Goal: Task Accomplishment & Management: Manage account settings

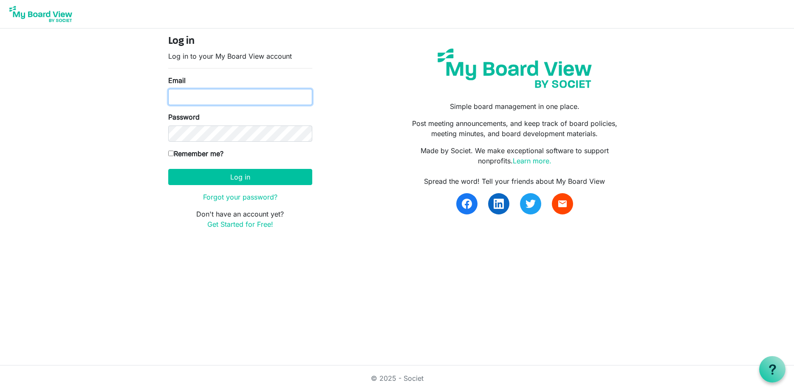
click at [248, 99] on input "Email" at bounding box center [240, 97] width 144 height 16
type input "gsaia@ccpdevelopment.com"
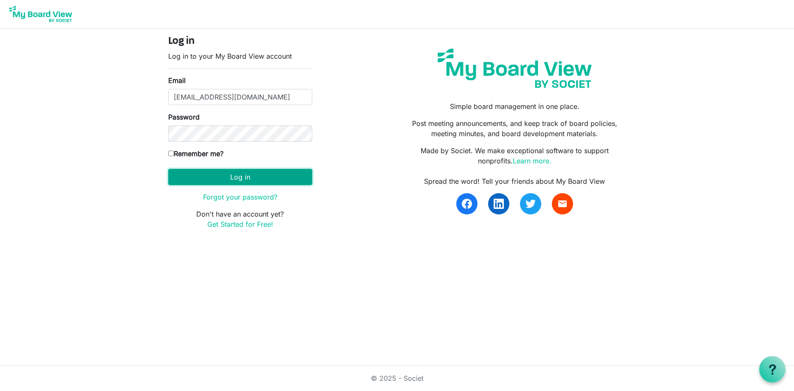
click at [241, 181] on button "Log in" at bounding box center [240, 177] width 144 height 16
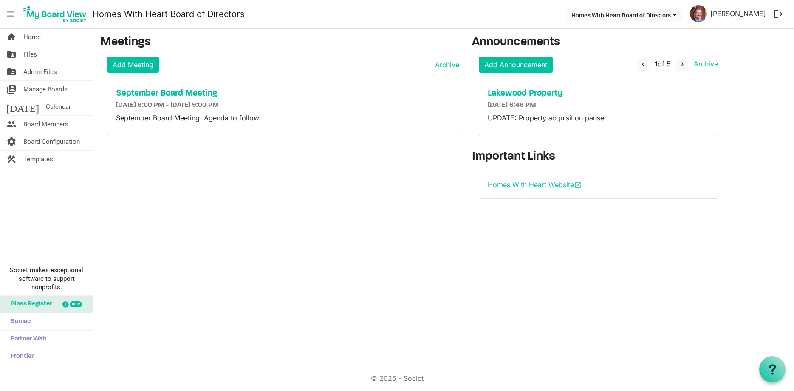
click at [154, 88] on div "September Board Meeting 9/9/2025 6:00 PM - 9/9/2025 9:00 PM September Board Mee…" at bounding box center [283, 108] width 351 height 56
click at [153, 91] on h5 "September Board Meeting" at bounding box center [283, 93] width 334 height 10
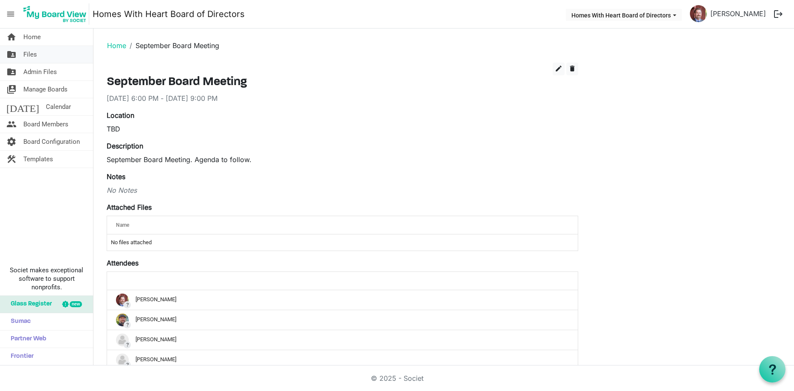
click at [36, 48] on span "Files" at bounding box center [30, 54] width 14 height 17
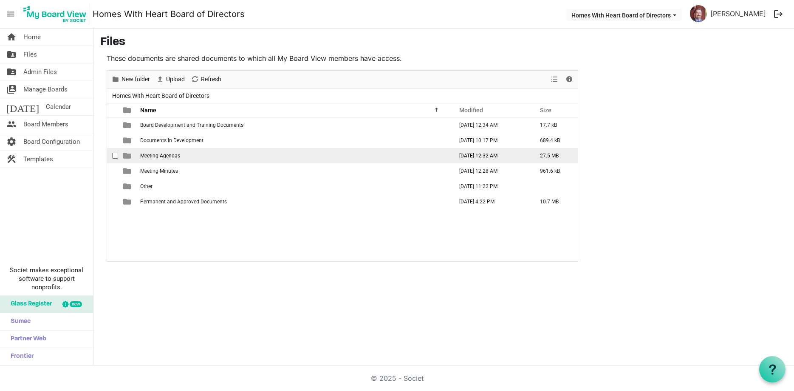
click at [155, 157] on span "Meeting Agendas" at bounding box center [160, 156] width 40 height 6
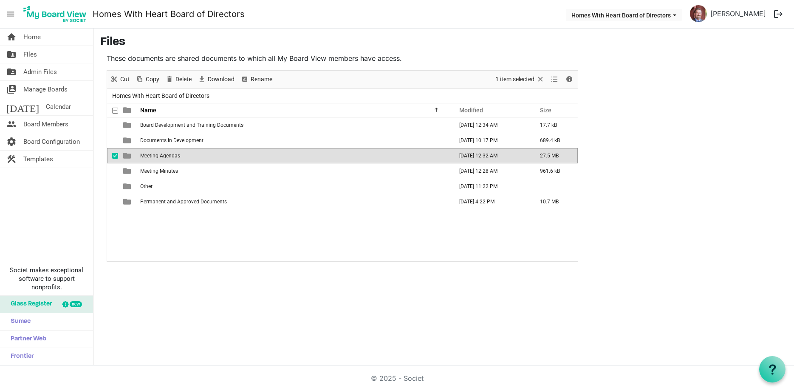
click at [155, 157] on span "Meeting Agendas" at bounding box center [160, 156] width 40 height 6
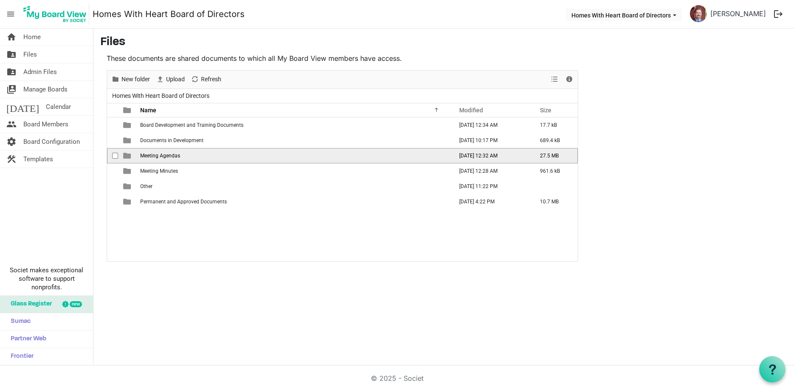
click at [155, 157] on span "Meeting Agendas" at bounding box center [160, 156] width 40 height 6
click at [161, 151] on td "20250522 Agenda" at bounding box center [294, 155] width 313 height 15
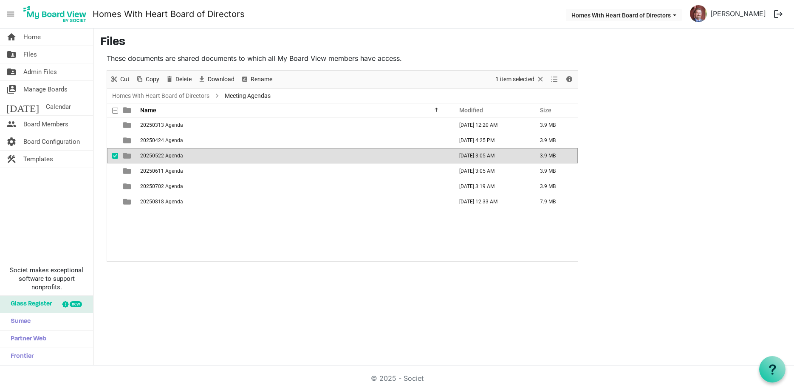
click at [161, 151] on td "20250522 Agenda" at bounding box center [294, 155] width 313 height 15
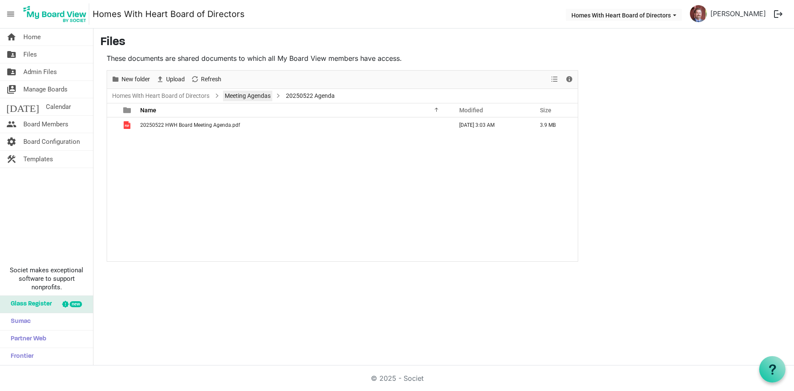
click at [248, 96] on link "Meeting Agendas" at bounding box center [247, 96] width 49 height 11
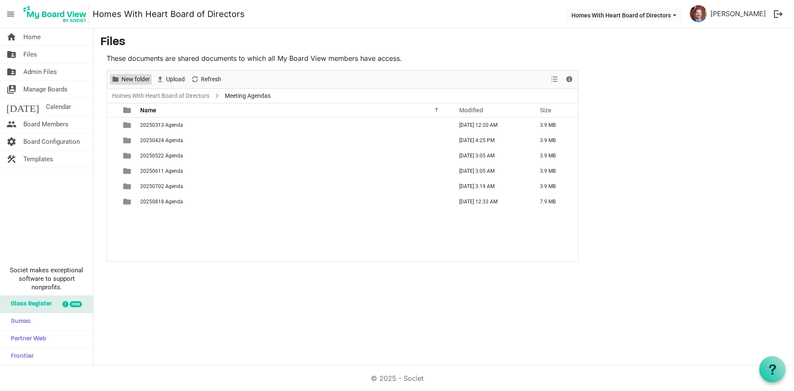
click at [145, 77] on span "New folder" at bounding box center [136, 79] width 30 height 11
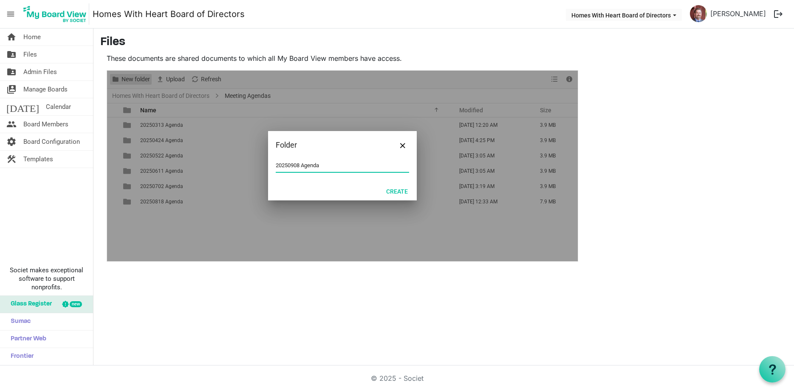
type input "20250908 Agenda"
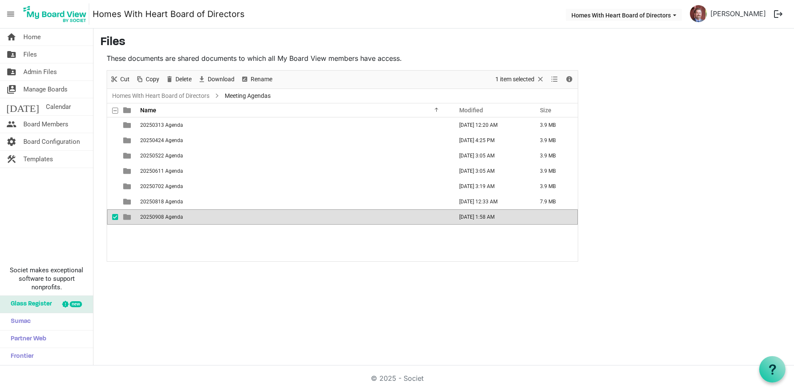
click at [169, 215] on span "20250908 Agenda" at bounding box center [161, 217] width 43 height 6
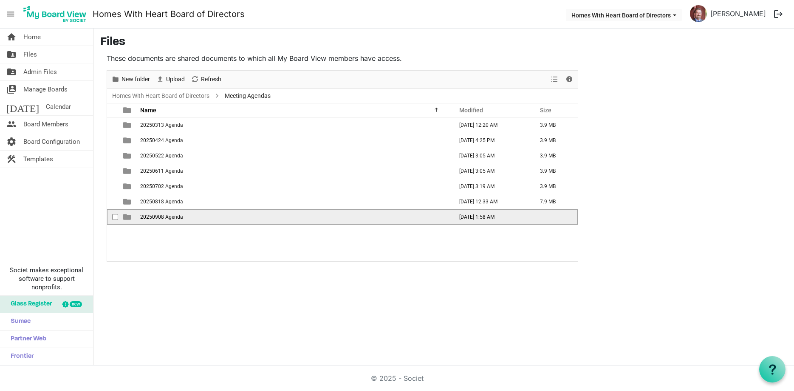
click at [169, 215] on span "20250908 Agenda" at bounding box center [161, 217] width 43 height 6
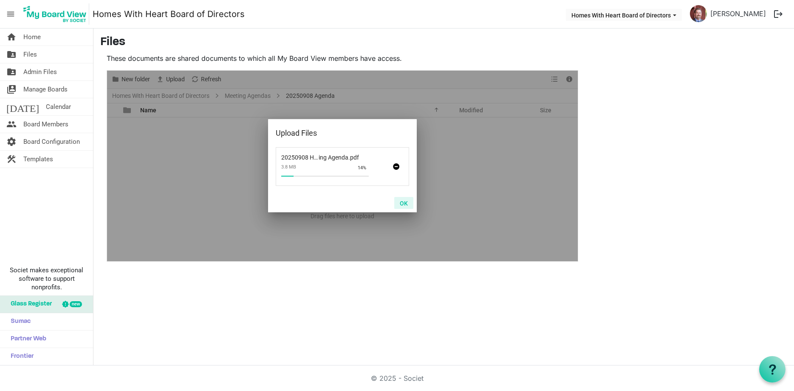
click at [400, 208] on button "OK" at bounding box center [403, 203] width 19 height 12
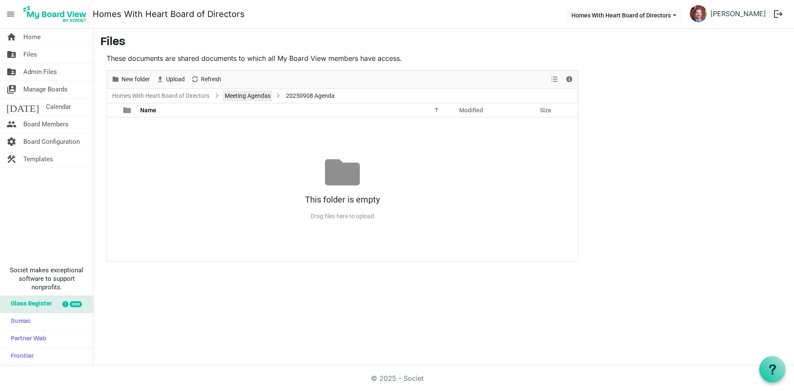
click at [255, 96] on link "Meeting Agendas" at bounding box center [247, 96] width 49 height 11
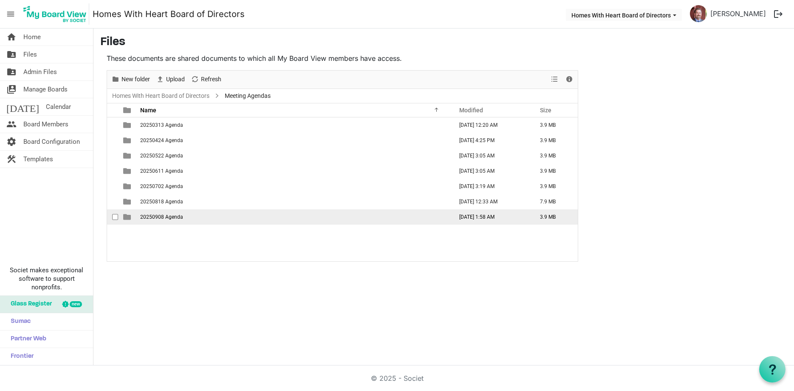
click at [171, 221] on td "20250908 Agenda" at bounding box center [294, 216] width 313 height 15
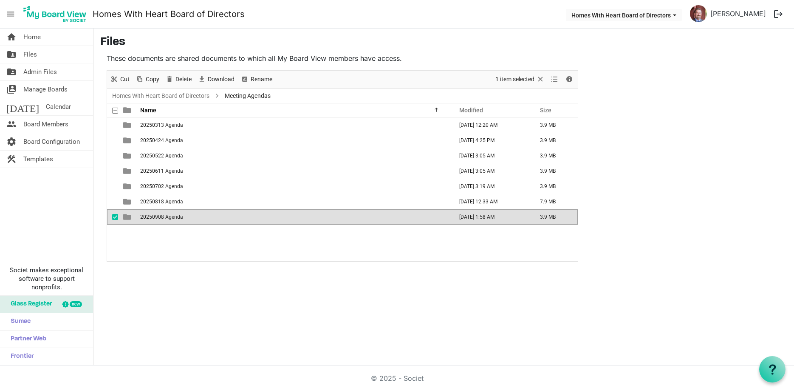
click at [171, 221] on td "20250908 Agenda" at bounding box center [294, 216] width 313 height 15
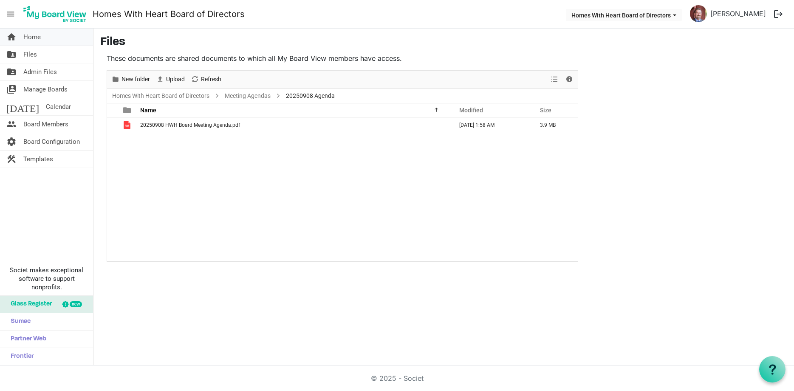
click at [29, 34] on span "Home" at bounding box center [31, 36] width 17 height 17
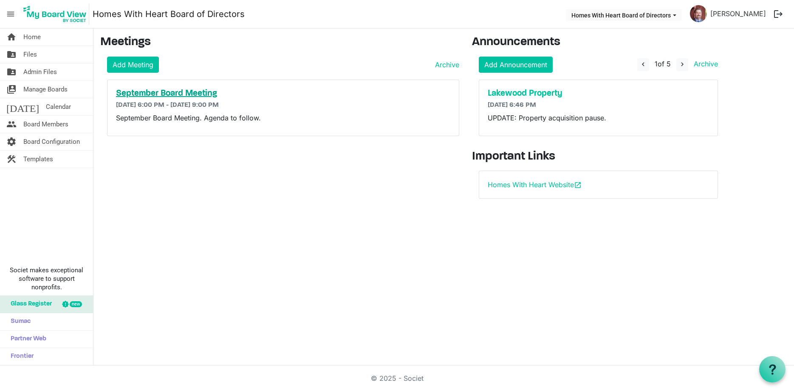
click at [141, 95] on h5 "September Board Meeting" at bounding box center [283, 93] width 334 height 10
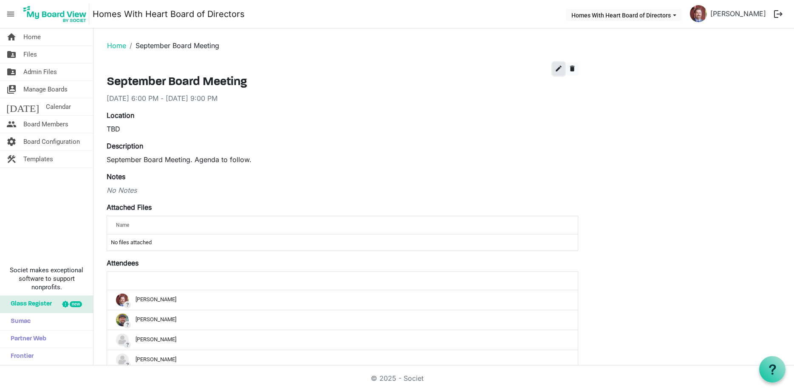
click at [560, 65] on span "edit" at bounding box center [559, 69] width 8 height 8
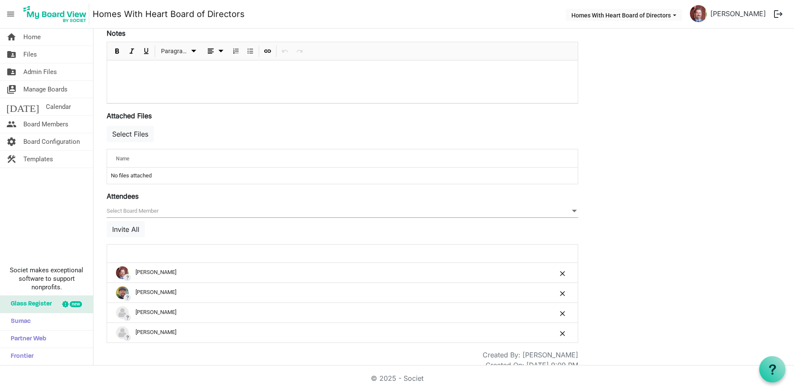
scroll to position [244, 0]
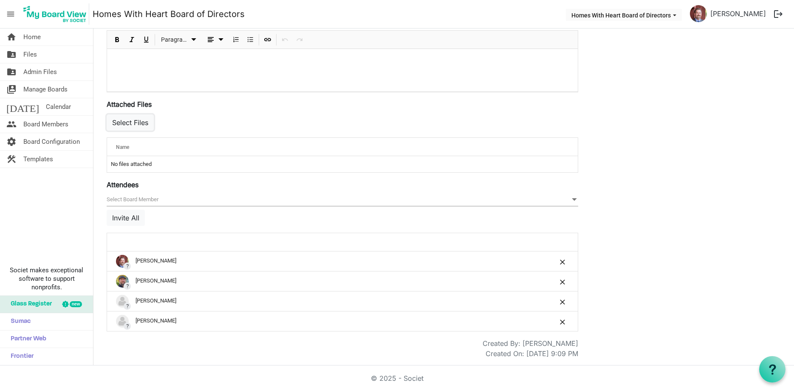
drag, startPoint x: 149, startPoint y: 122, endPoint x: 179, endPoint y: 130, distance: 30.8
click at [149, 122] on button "Select Files" at bounding box center [130, 122] width 47 height 16
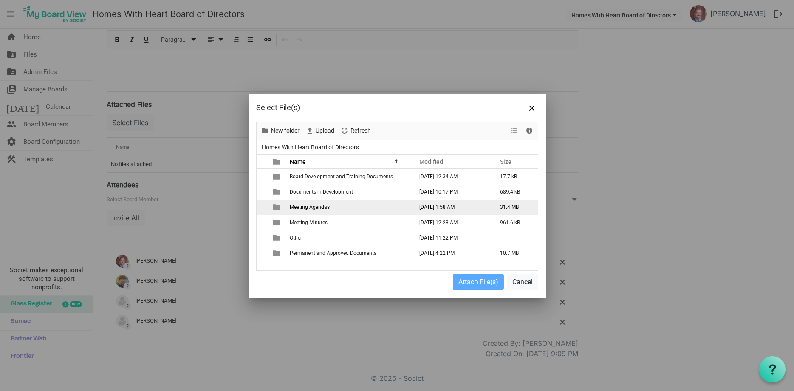
click at [311, 207] on span "Meeting Agendas" at bounding box center [310, 207] width 40 height 6
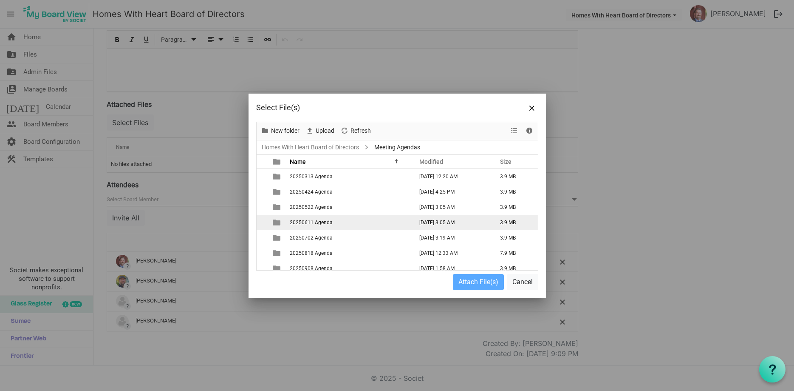
scroll to position [6, 0]
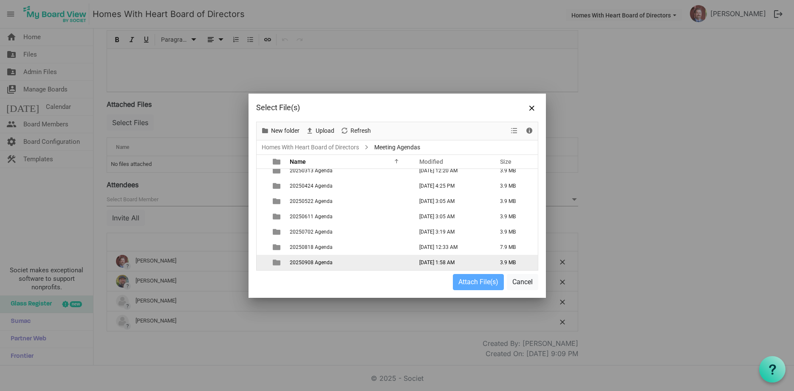
click at [321, 261] on span "20250908 Agenda" at bounding box center [311, 262] width 43 height 6
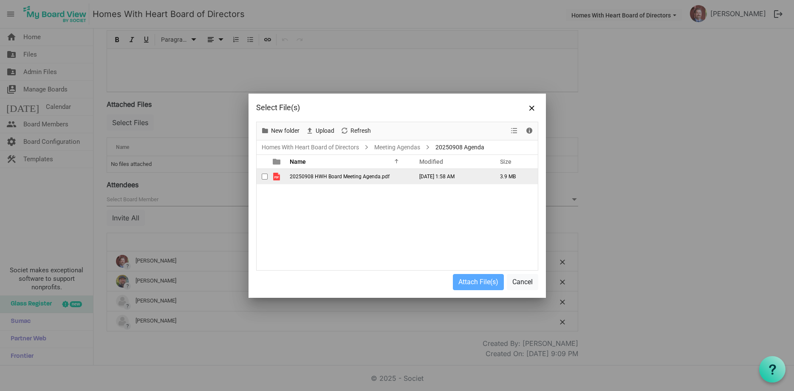
click at [344, 173] on td "20250908 HWH Board Meeting Agenda.pdf" at bounding box center [348, 176] width 123 height 15
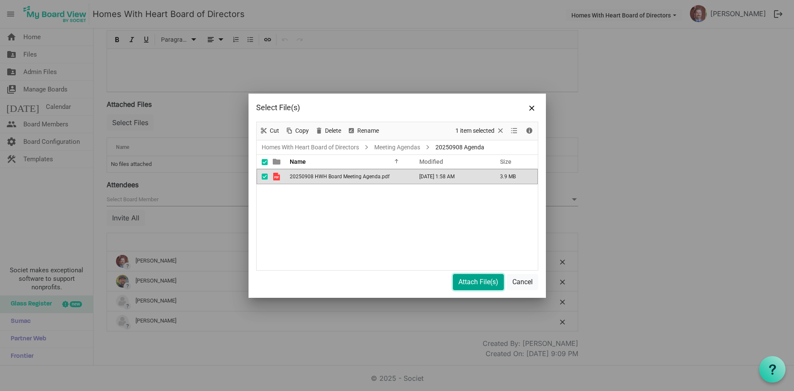
click at [470, 279] on button "Attach File(s)" at bounding box center [478, 282] width 51 height 16
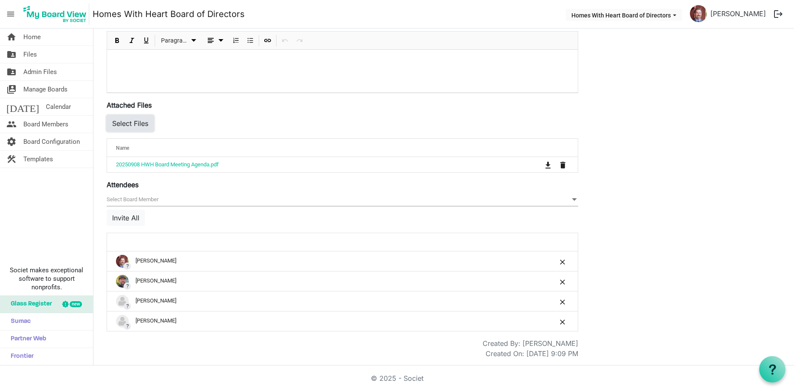
click at [142, 124] on button "Select Files" at bounding box center [130, 123] width 47 height 16
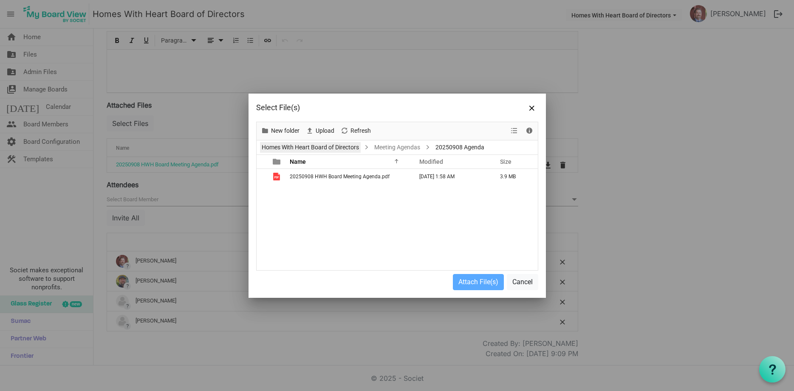
click at [350, 148] on link "Homes With Heart Board of Directors" at bounding box center [310, 147] width 101 height 11
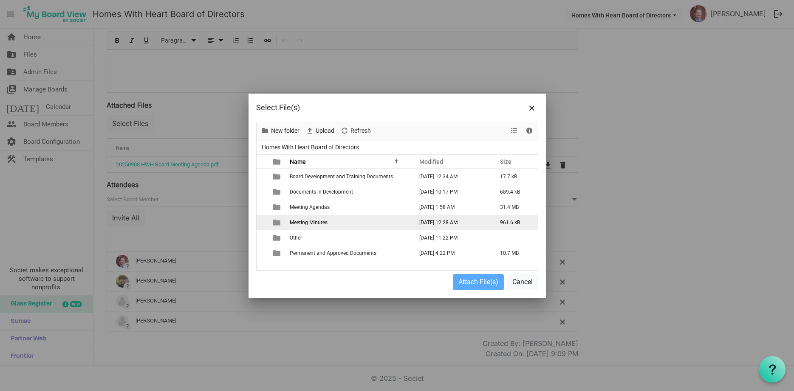
click at [323, 222] on span "Meeting Minutes" at bounding box center [309, 222] width 38 height 6
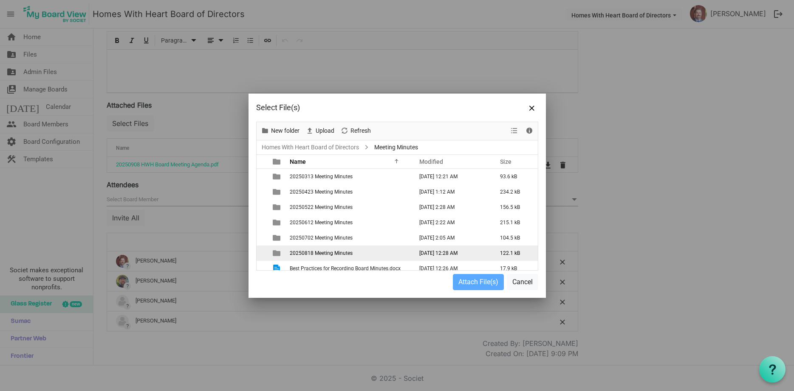
click at [342, 255] on span "20250818 Meeting Minutes" at bounding box center [321, 253] width 63 height 6
click at [342, 254] on span "20250818 Meeting Minutes" at bounding box center [321, 253] width 63 height 6
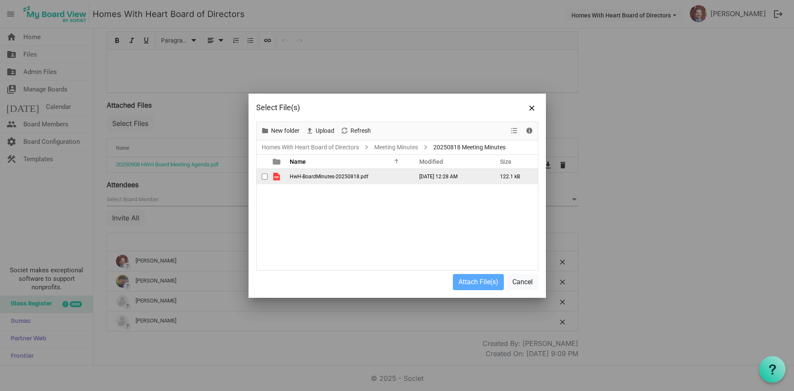
click at [339, 179] on td "HwH-BoardMinutes-20250818.pdf" at bounding box center [348, 176] width 123 height 15
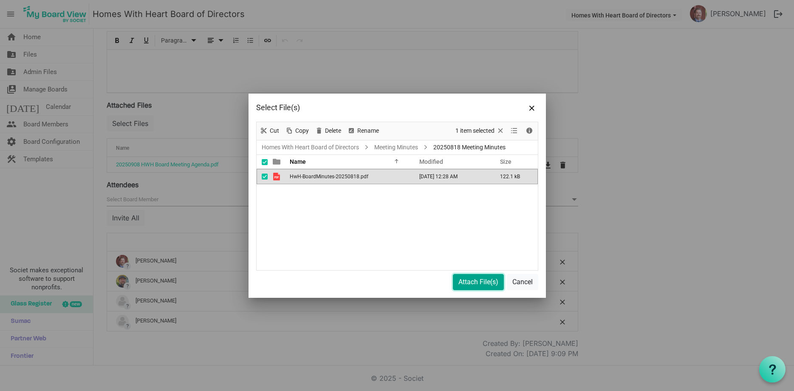
click at [490, 282] on button "Attach File(s)" at bounding box center [478, 282] width 51 height 16
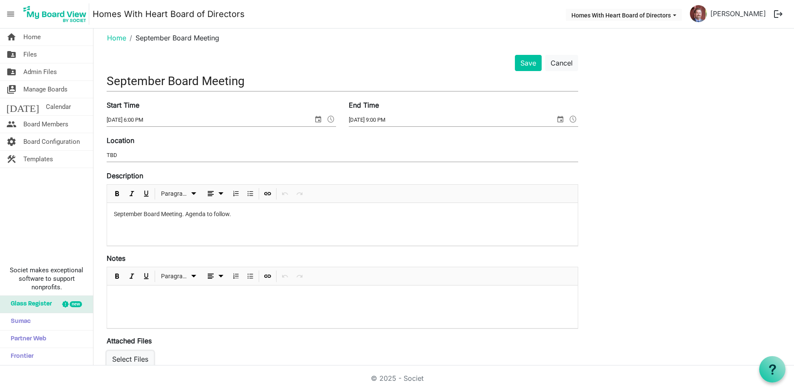
scroll to position [0, 0]
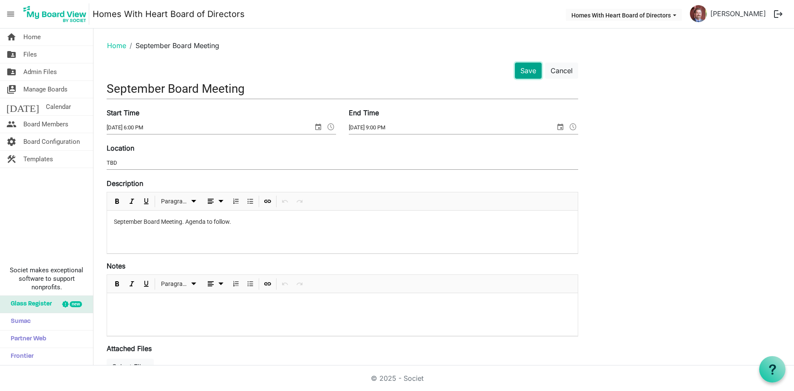
click at [533, 77] on button "Save" at bounding box center [528, 70] width 27 height 16
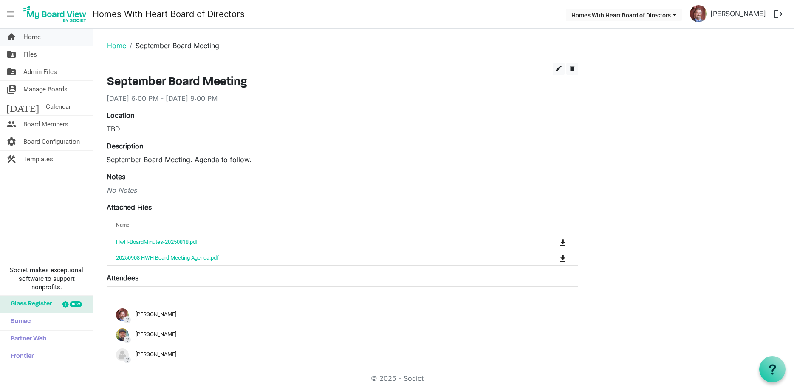
click at [45, 37] on link "home Home" at bounding box center [46, 36] width 93 height 17
